Goal: Task Accomplishment & Management: Complete application form

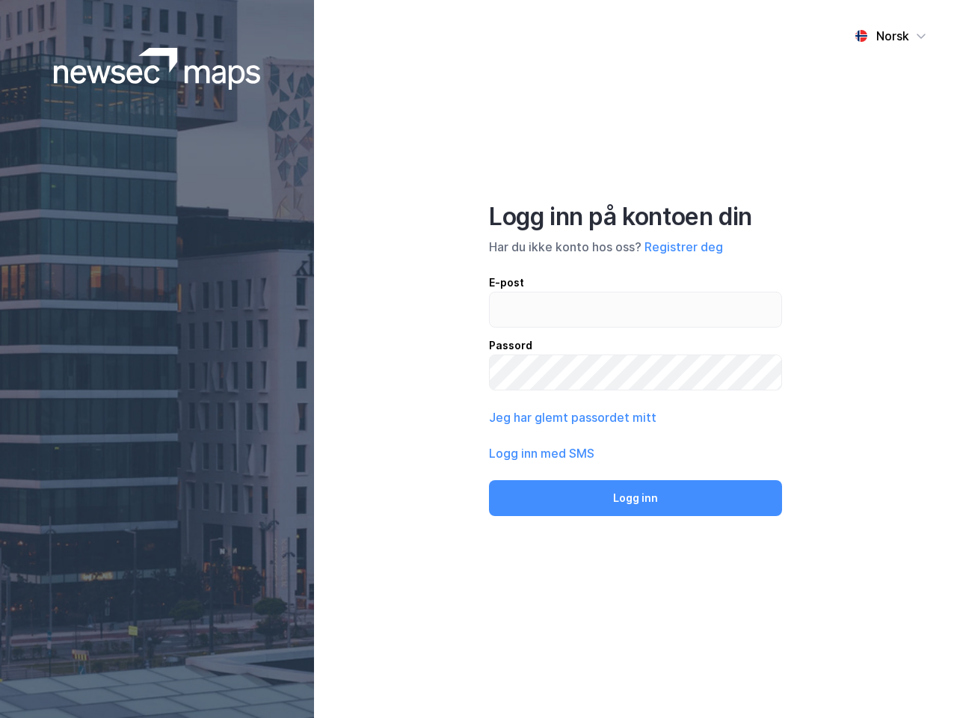
click at [478, 359] on div "Norsk Logg inn på kontoen din Har du ikke konto hos oss? Registrer deg E-post P…" at bounding box center [635, 359] width 643 height 718
click at [157, 69] on img at bounding box center [157, 69] width 207 height 42
click at [890, 36] on div "Norsk" at bounding box center [892, 36] width 33 height 18
click at [683, 247] on button "Registrer deg" at bounding box center [683, 247] width 78 height 18
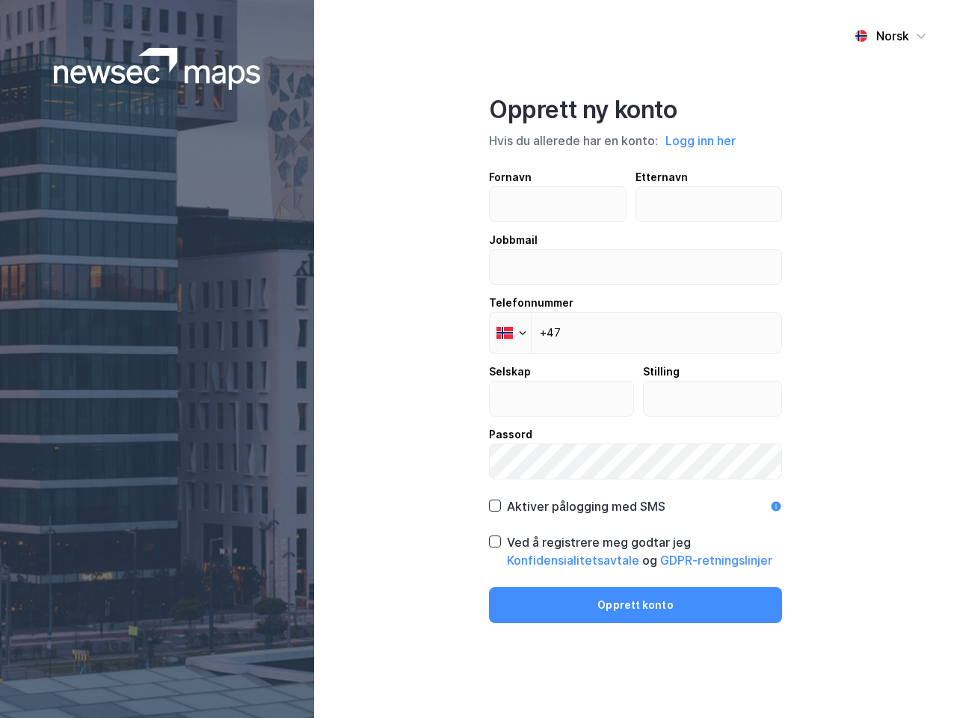
click at [635, 498] on div "Opprett ny konto Hvis du allerede har en konto: Logg inn her Fornavn Etternavn …" at bounding box center [635, 359] width 293 height 528
